Goal: Information Seeking & Learning: Understand process/instructions

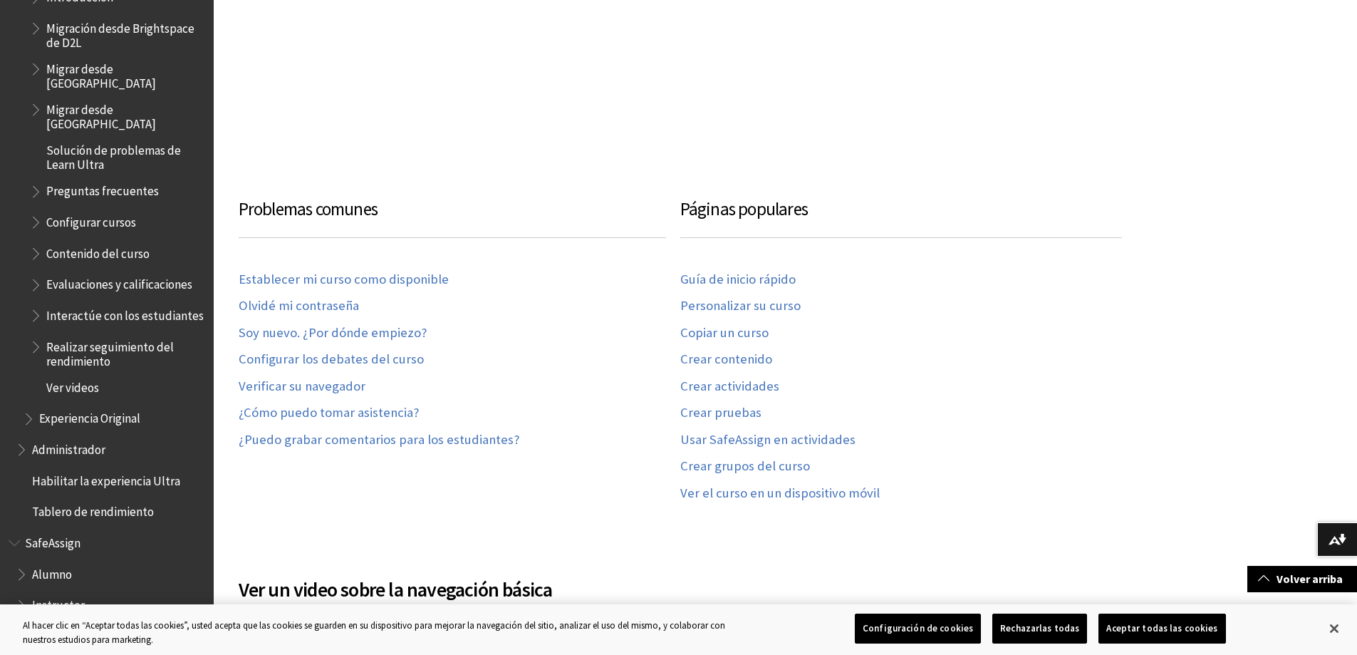
scroll to position [926, 0]
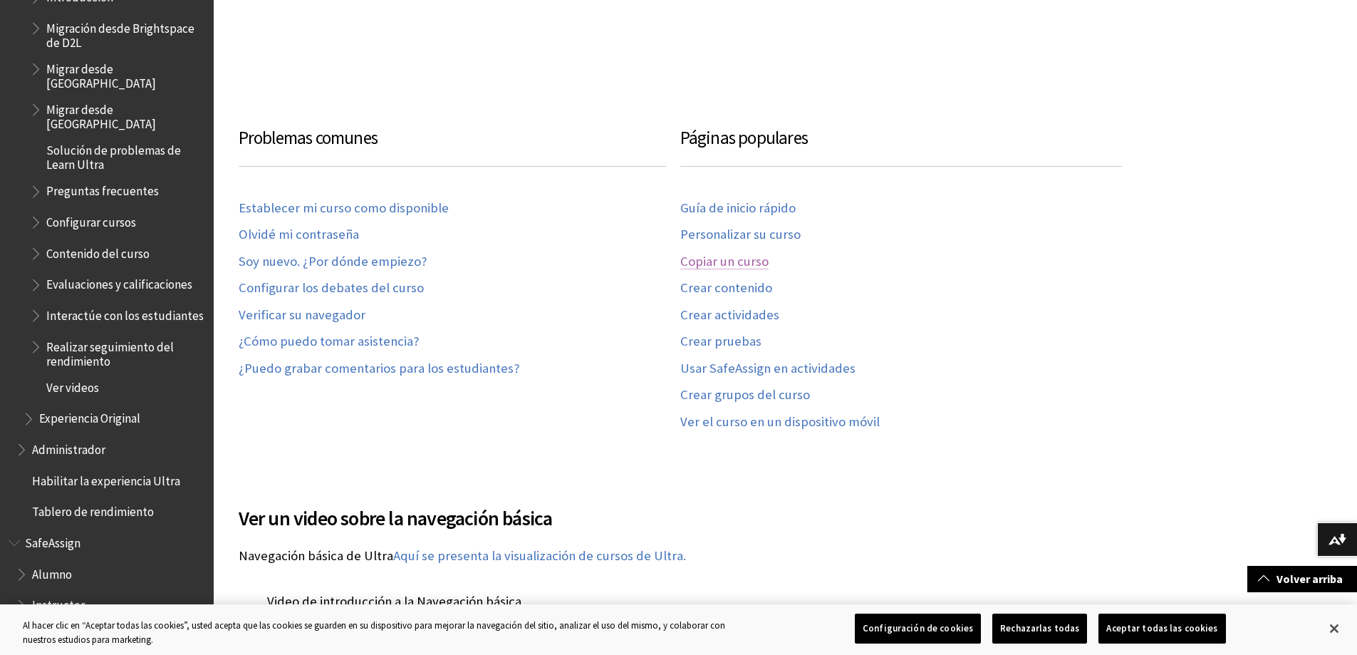
click at [746, 259] on link "Copiar un curso" at bounding box center [724, 262] width 88 height 16
click at [769, 231] on link "Personalizar su curso" at bounding box center [740, 235] width 120 height 16
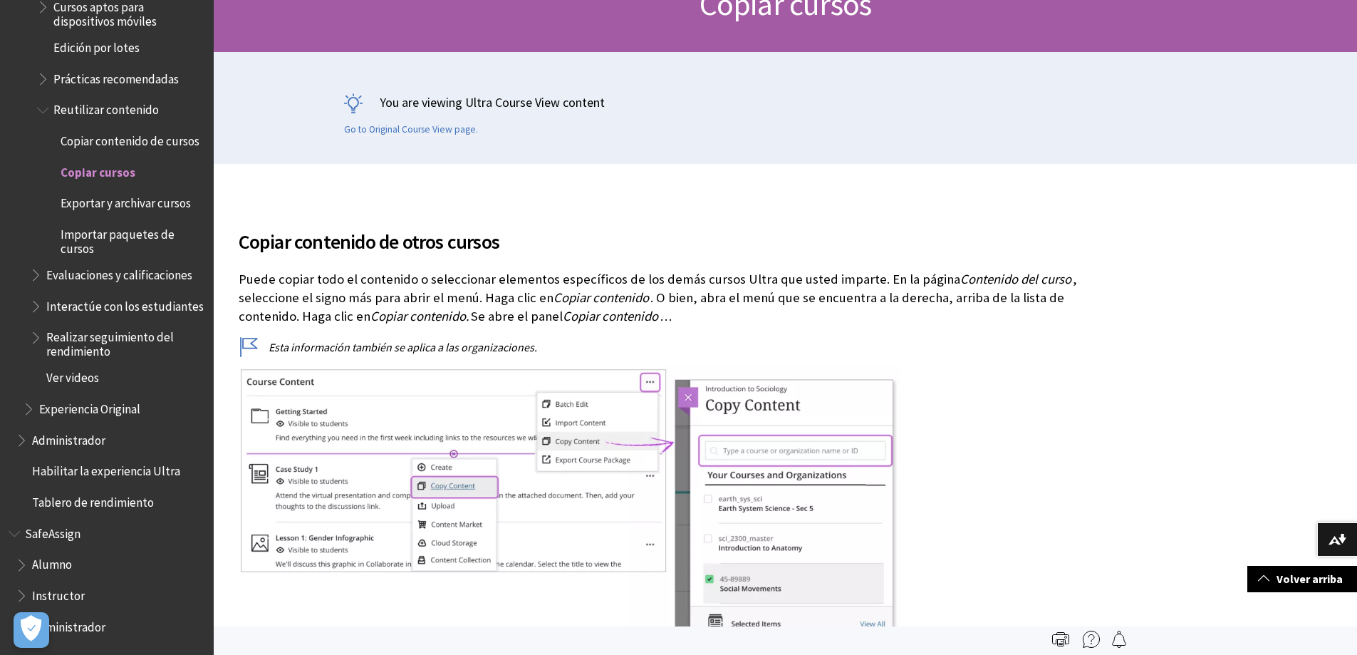
scroll to position [71, 0]
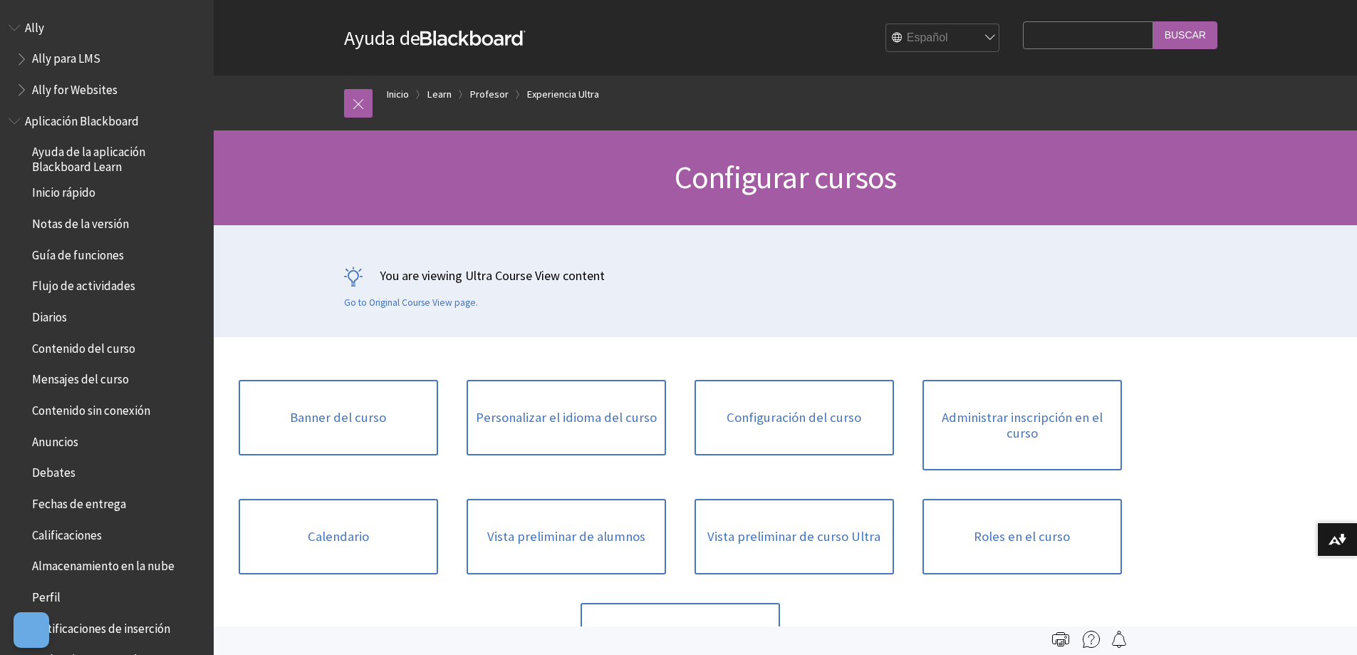
scroll to position [1771, 0]
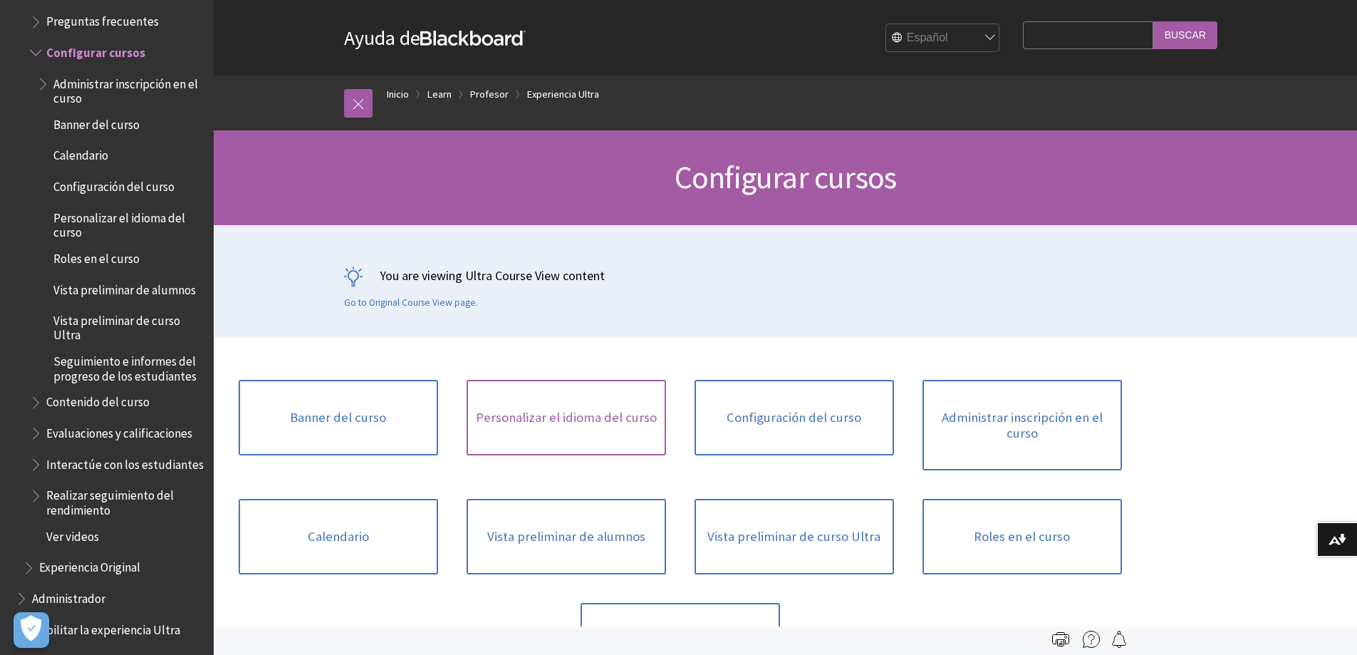
click at [586, 414] on link "Personalizar el idioma del curso" at bounding box center [566, 418] width 199 height 76
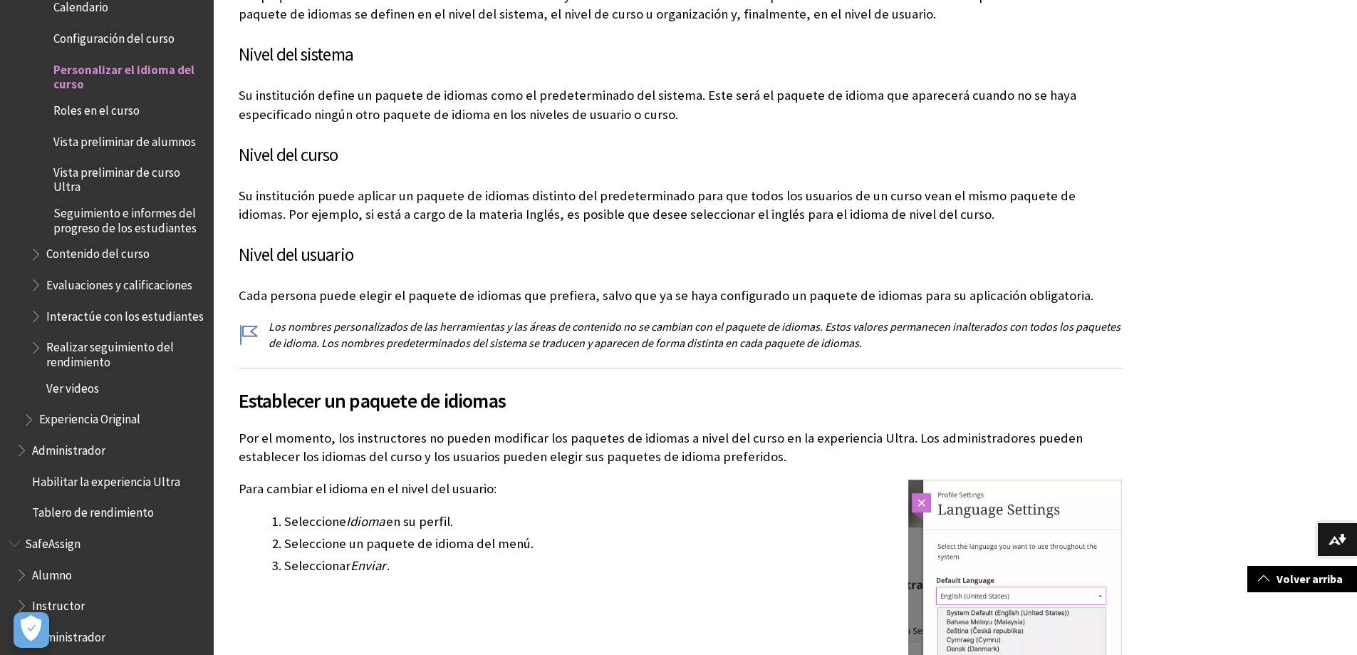
scroll to position [356, 0]
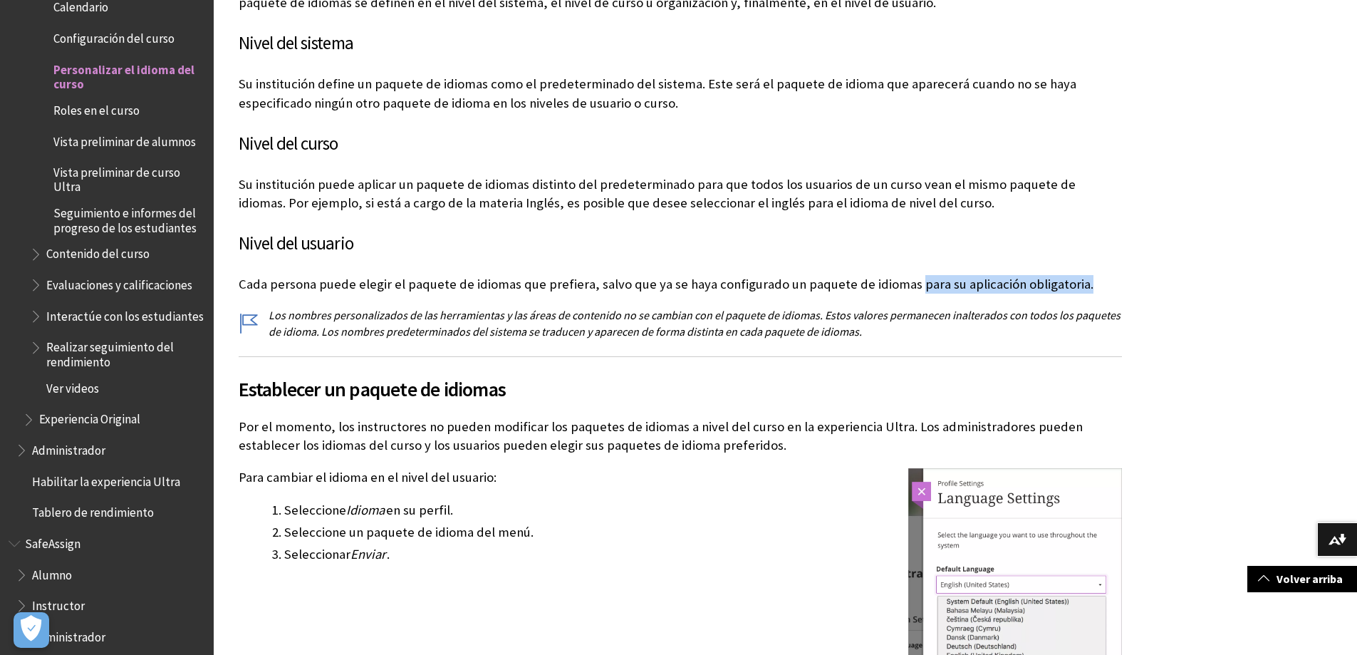
drag, startPoint x: 902, startPoint y: 285, endPoint x: 1083, endPoint y: 281, distance: 180.3
click at [1083, 281] on p "Cada persona puede elegir el paquete de idiomas que prefiera, salvo que ya se h…" at bounding box center [680, 284] width 883 height 19
copy p "para su aplicación obligatoria."
